Goal: Task Accomplishment & Management: Complete application form

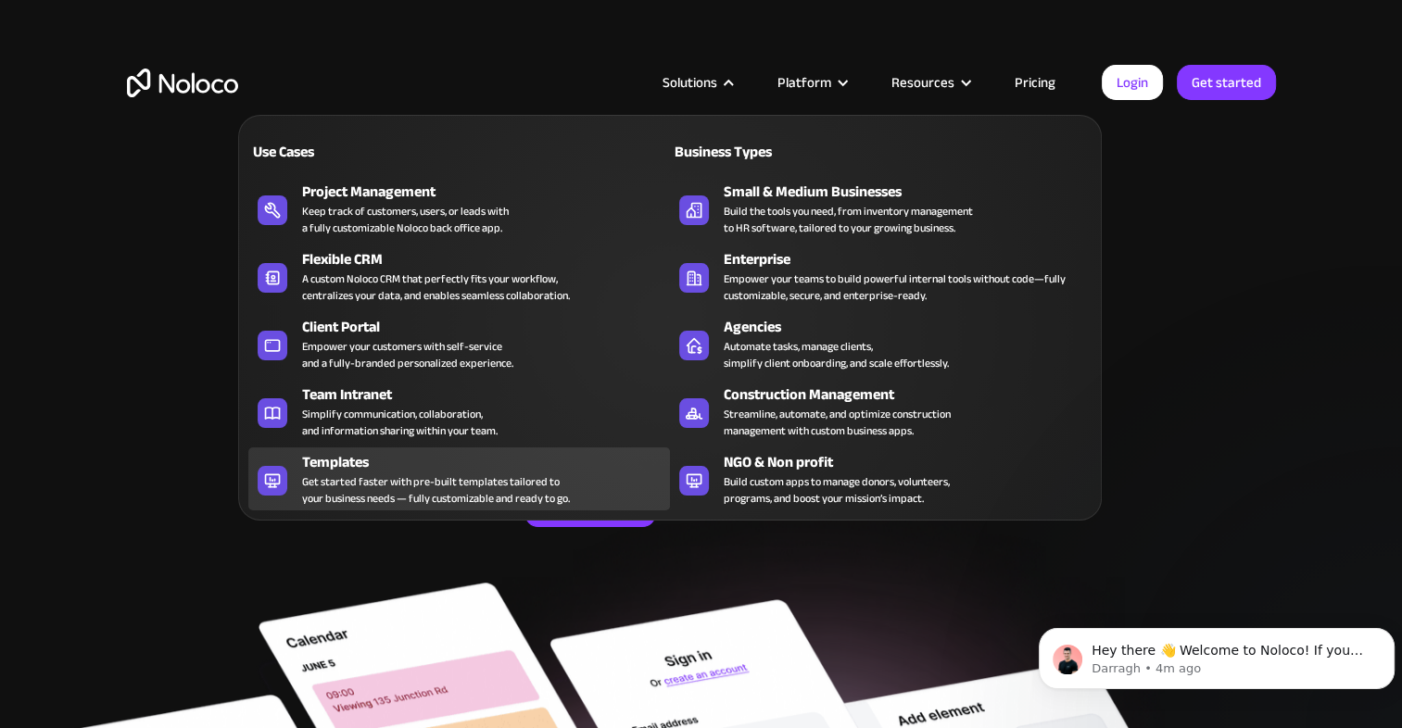
click at [400, 499] on div "Get started faster with pre-built templates tailored to your business needs — f…" at bounding box center [436, 489] width 268 height 33
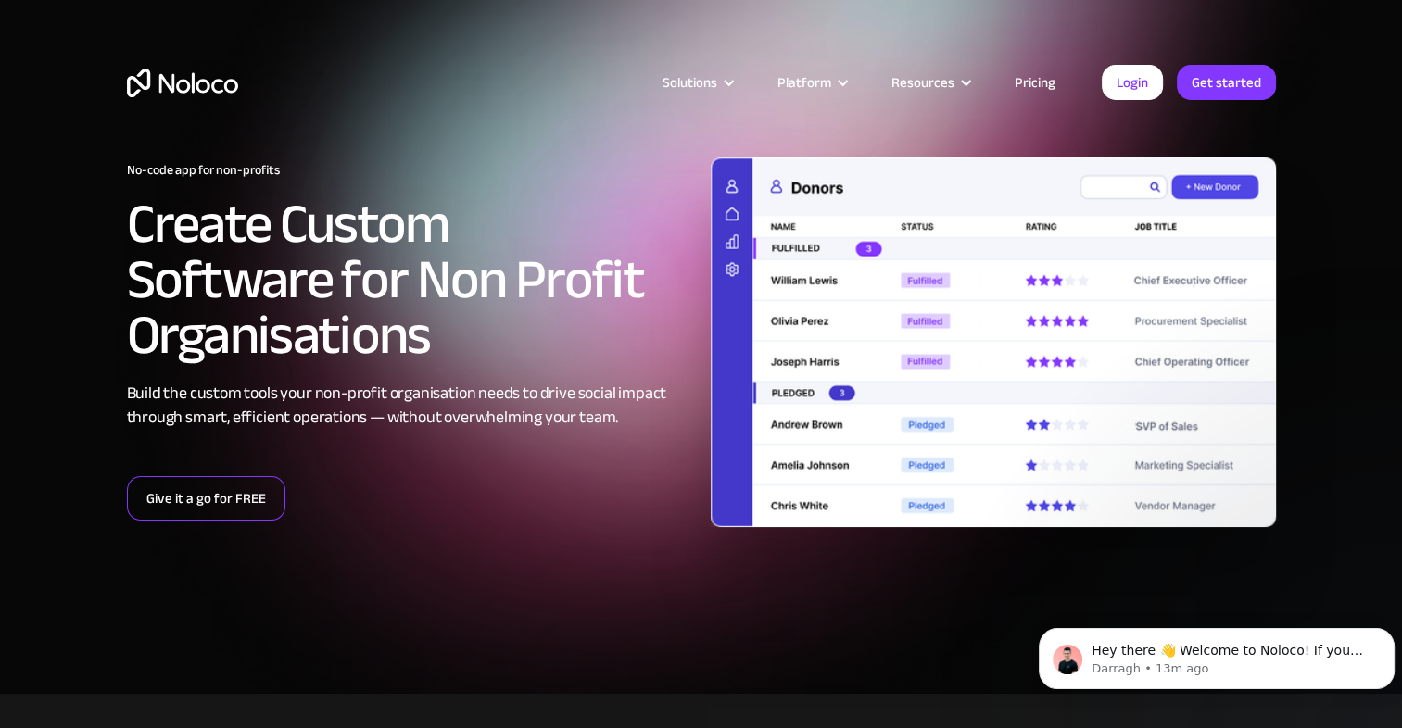
click at [209, 482] on link "Give it a go for FREE" at bounding box center [206, 498] width 158 height 44
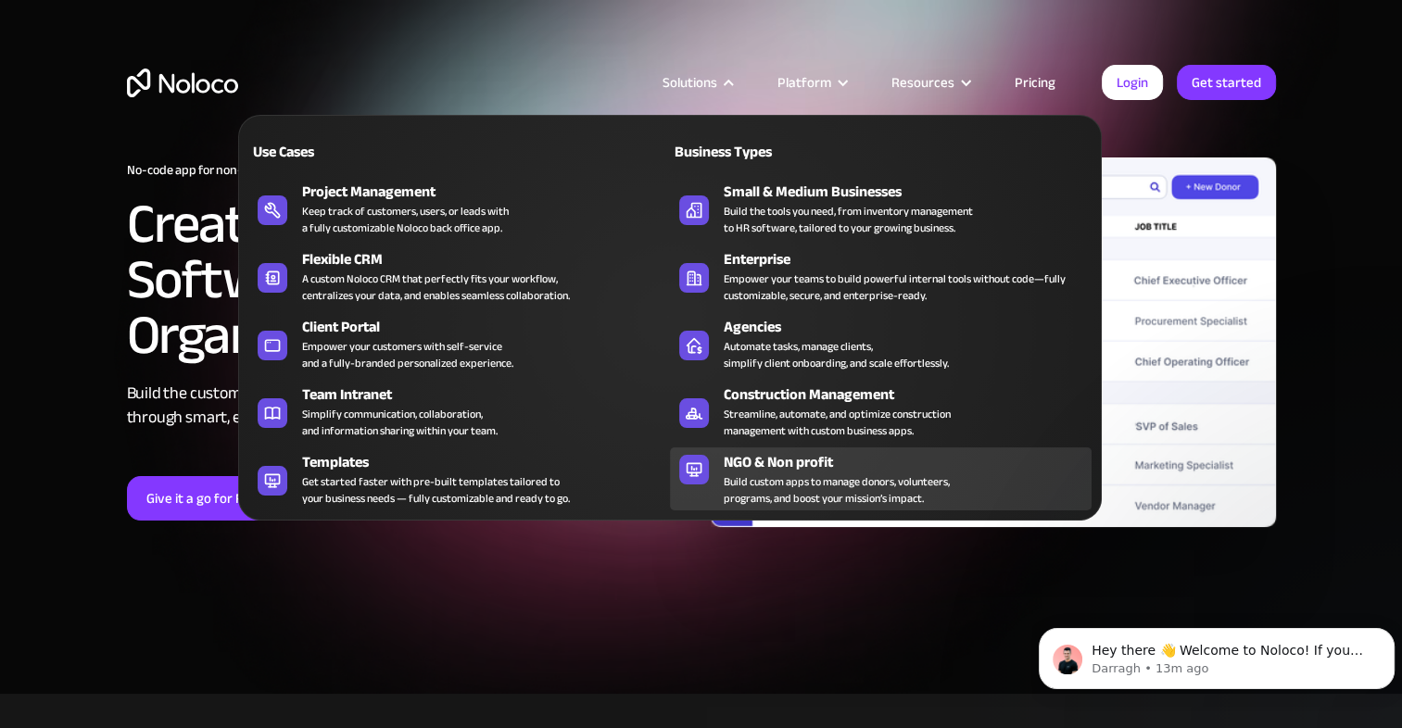
click at [841, 486] on div "Build custom apps to manage donors, volunteers, programs, and boost your missio…" at bounding box center [837, 489] width 226 height 33
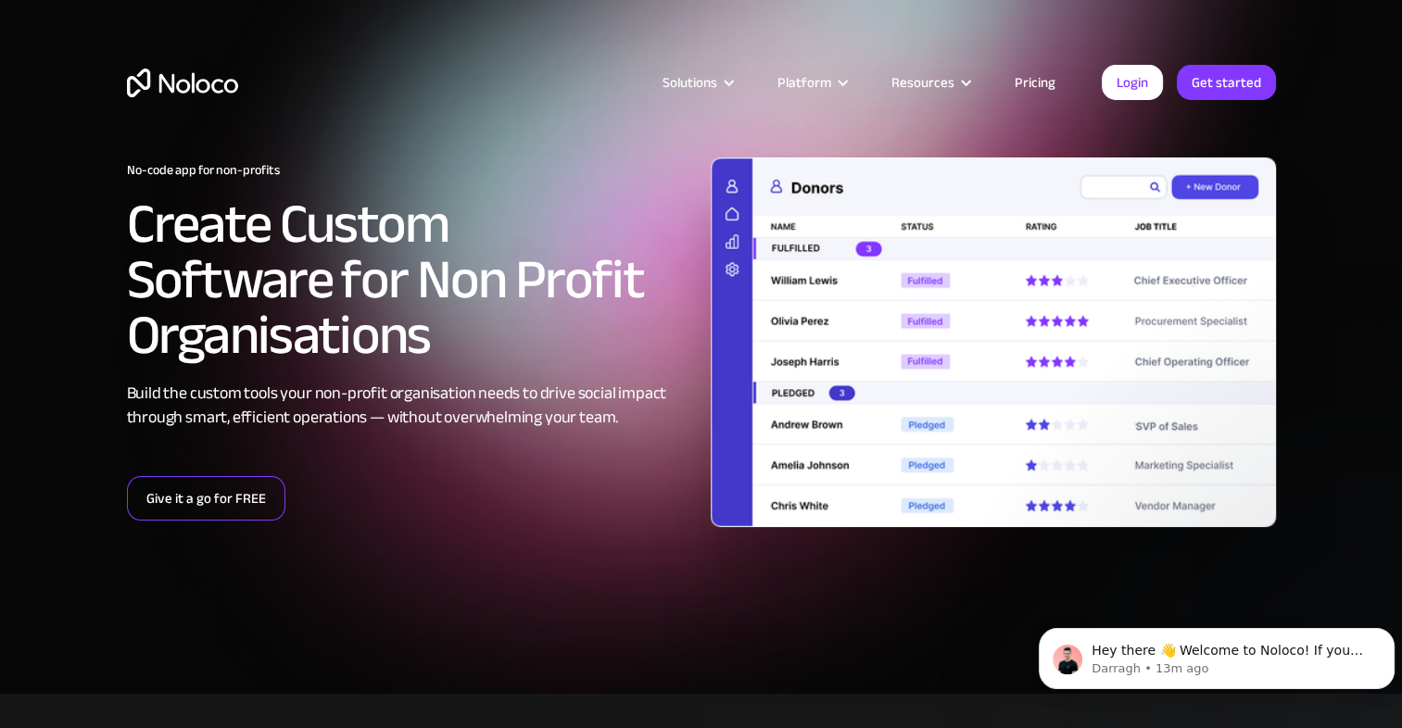
click at [173, 493] on link "Give it a go for FREE" at bounding box center [206, 498] width 158 height 44
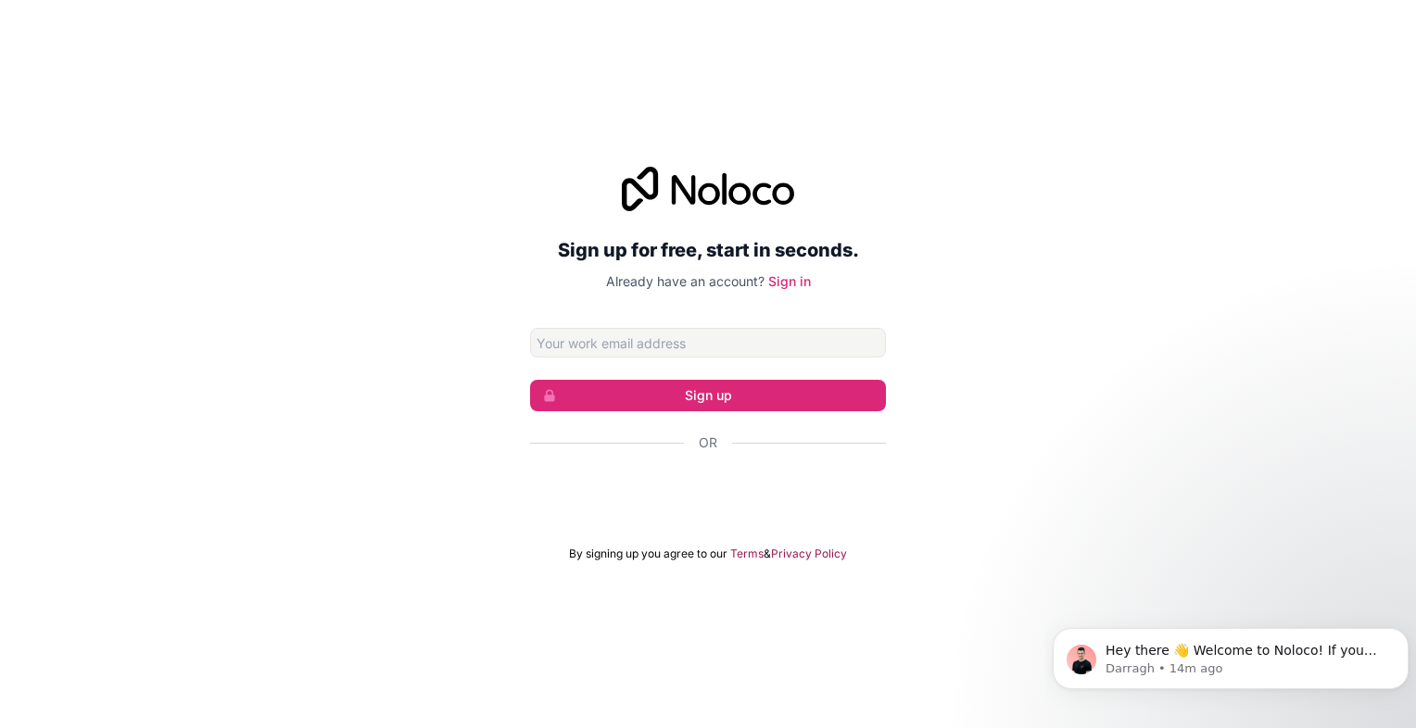
click at [564, 334] on input "Email address" at bounding box center [708, 343] width 356 height 30
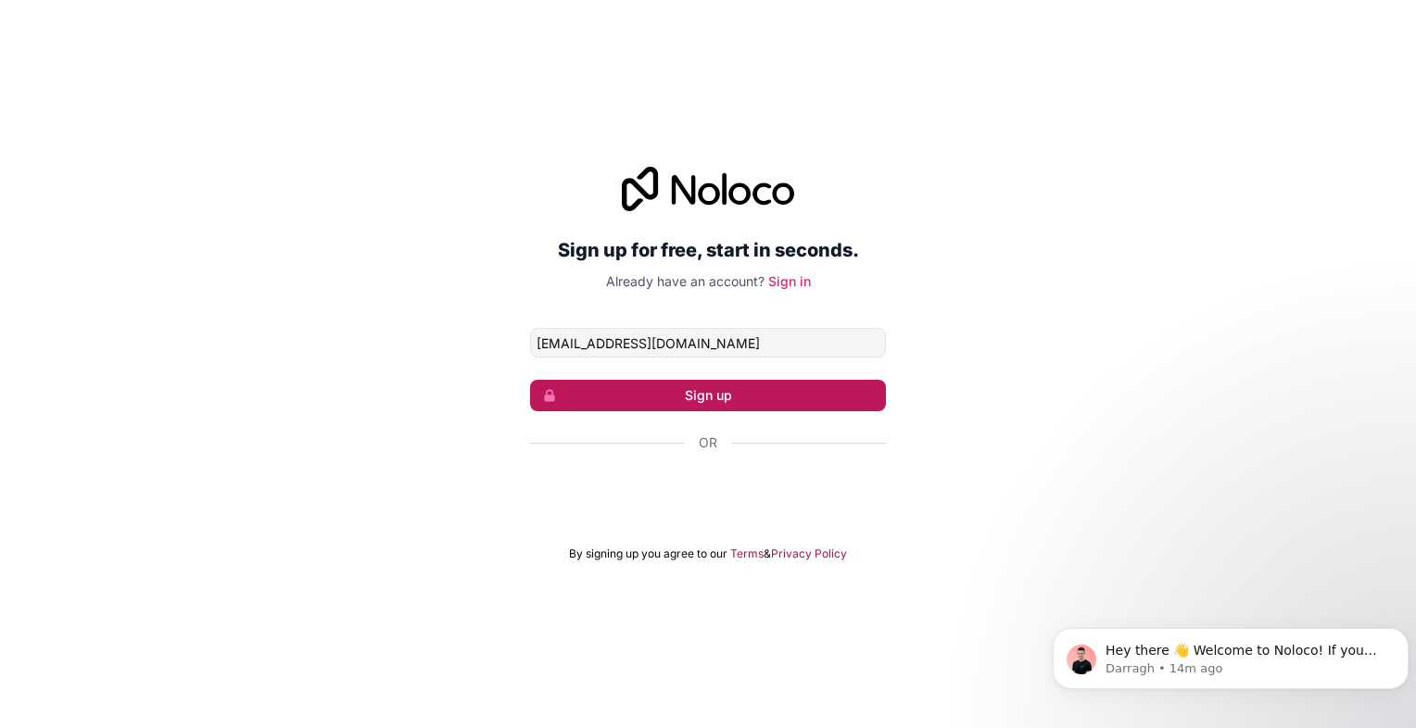
type input "kingdompartners@zohomail.com"
click at [722, 388] on button "Sign up" at bounding box center [708, 395] width 356 height 31
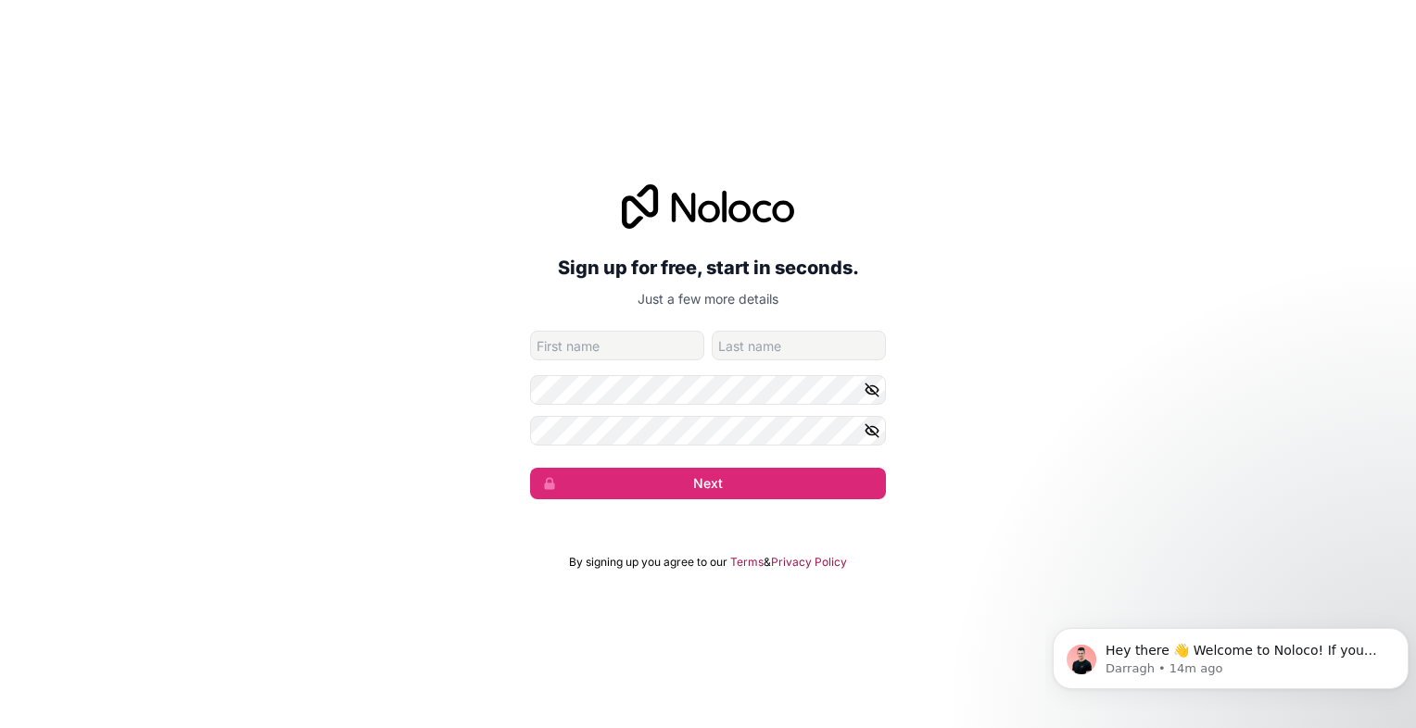
click at [626, 339] on input "given-name" at bounding box center [617, 346] width 174 height 30
type input "olaiya"
type input "ayoniyi"
click at [874, 389] on icon "button" at bounding box center [871, 390] width 17 height 17
click at [878, 432] on icon "button" at bounding box center [871, 430] width 17 height 17
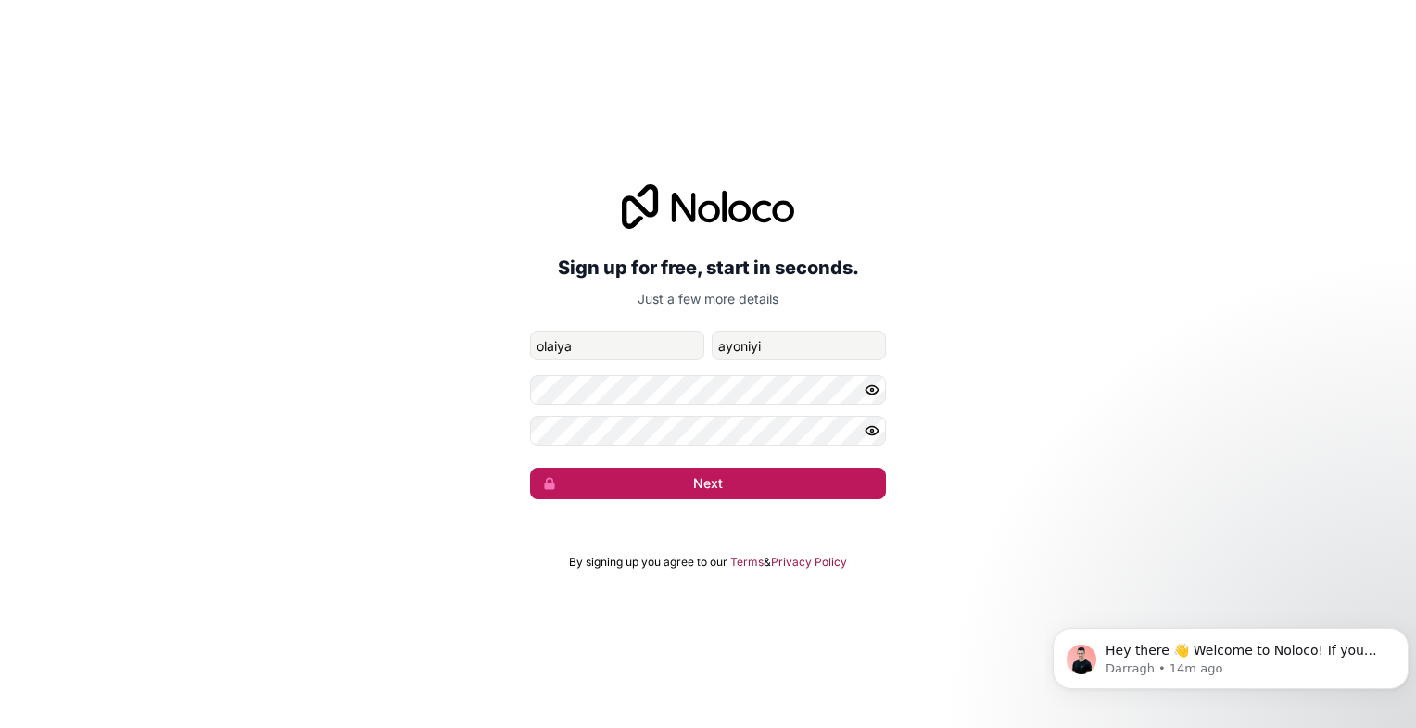
click at [718, 490] on button "Next" at bounding box center [708, 483] width 356 height 31
